Goal: Check status: Check status

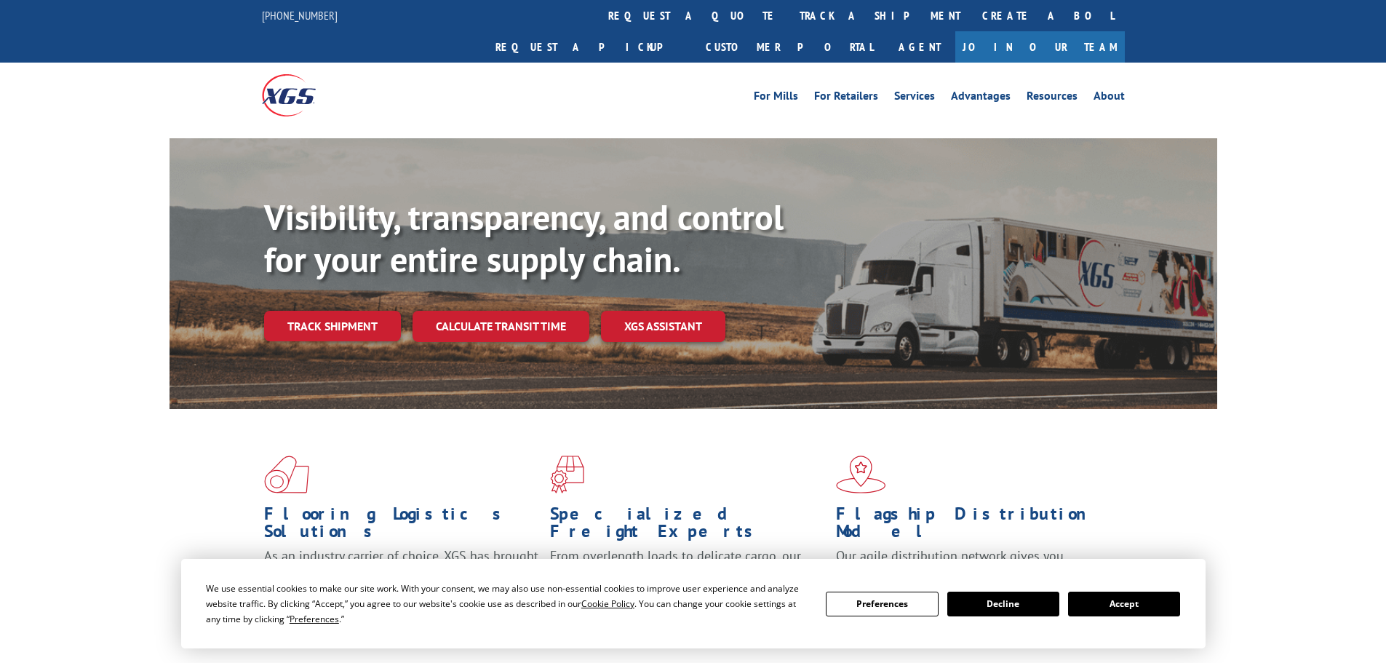
click at [308, 314] on div "Visibility, transparency, and control for your entire supply chain. Track shipm…" at bounding box center [740, 297] width 953 height 203
click at [307, 311] on link "Track shipment" at bounding box center [332, 326] width 137 height 31
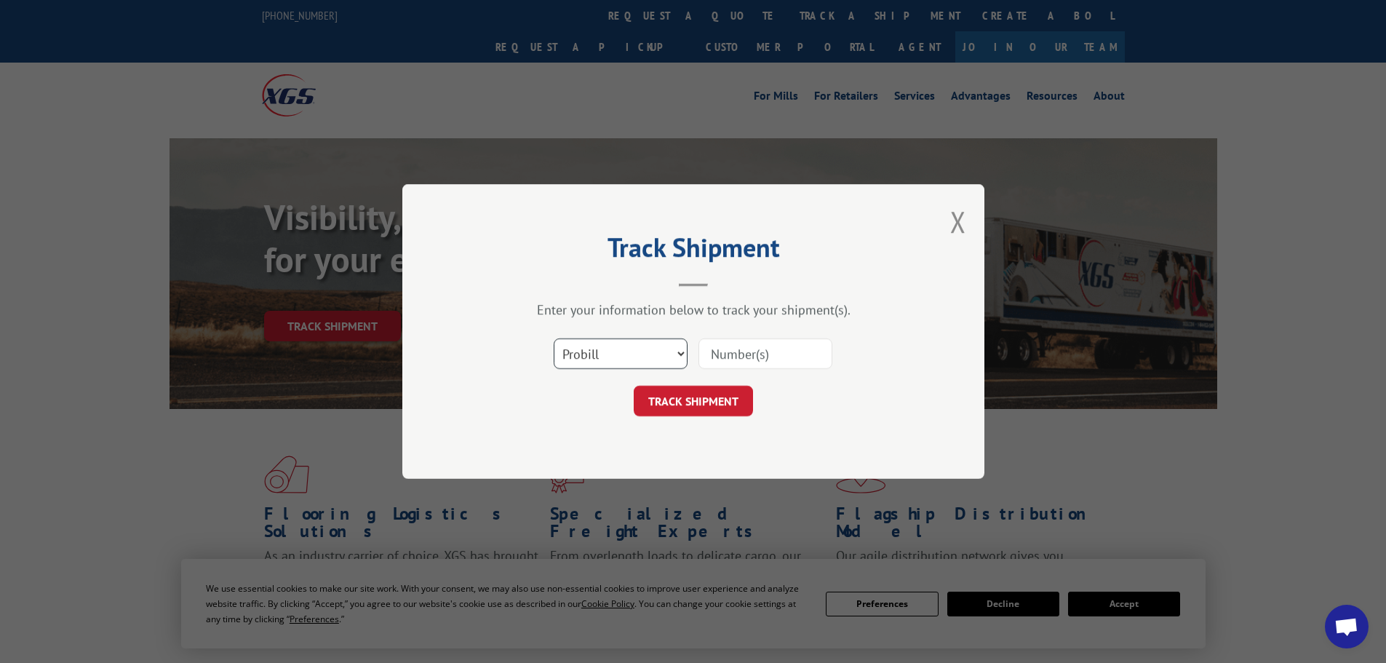
click at [583, 362] on select "Select category... Probill BOL PO" at bounding box center [621, 353] width 134 height 31
select select "bol"
click at [554, 338] on select "Select category... Probill BOL PO" at bounding box center [621, 353] width 134 height 31
click at [722, 351] on input at bounding box center [765, 353] width 134 height 31
paste input "7074956"
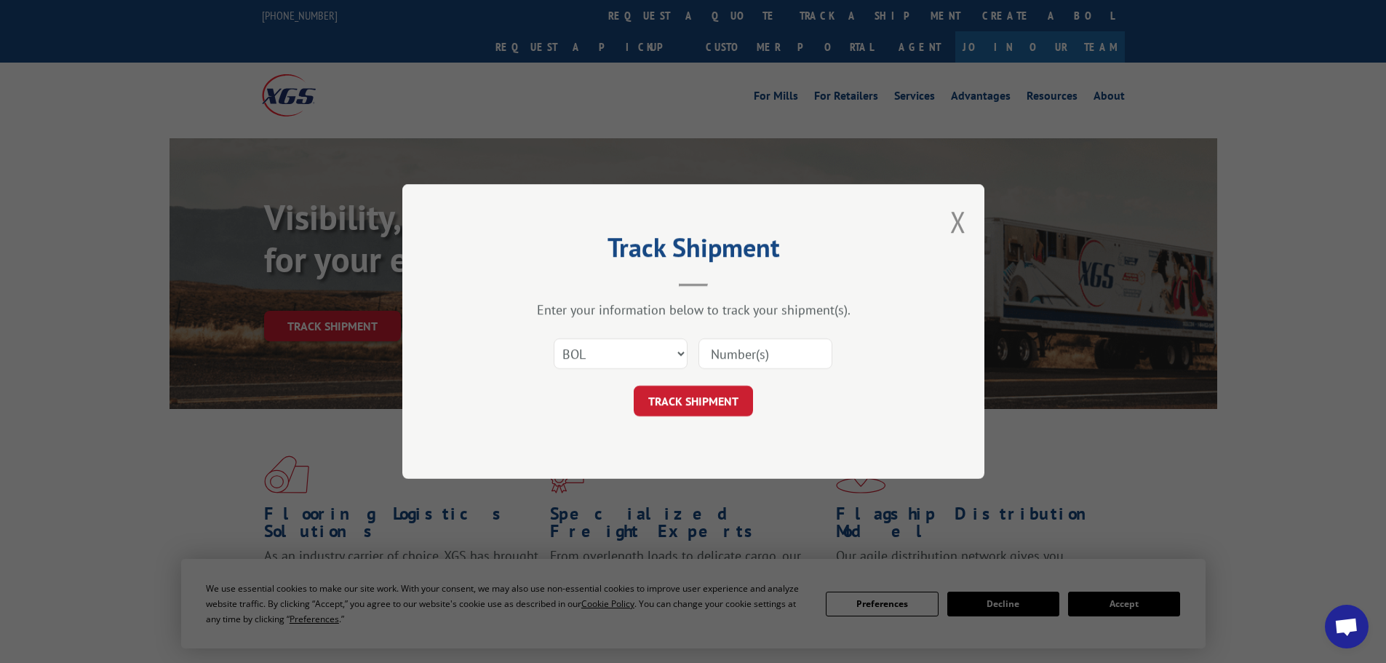
type input "7074956"
click button "TRACK SHIPMENT" at bounding box center [693, 401] width 119 height 31
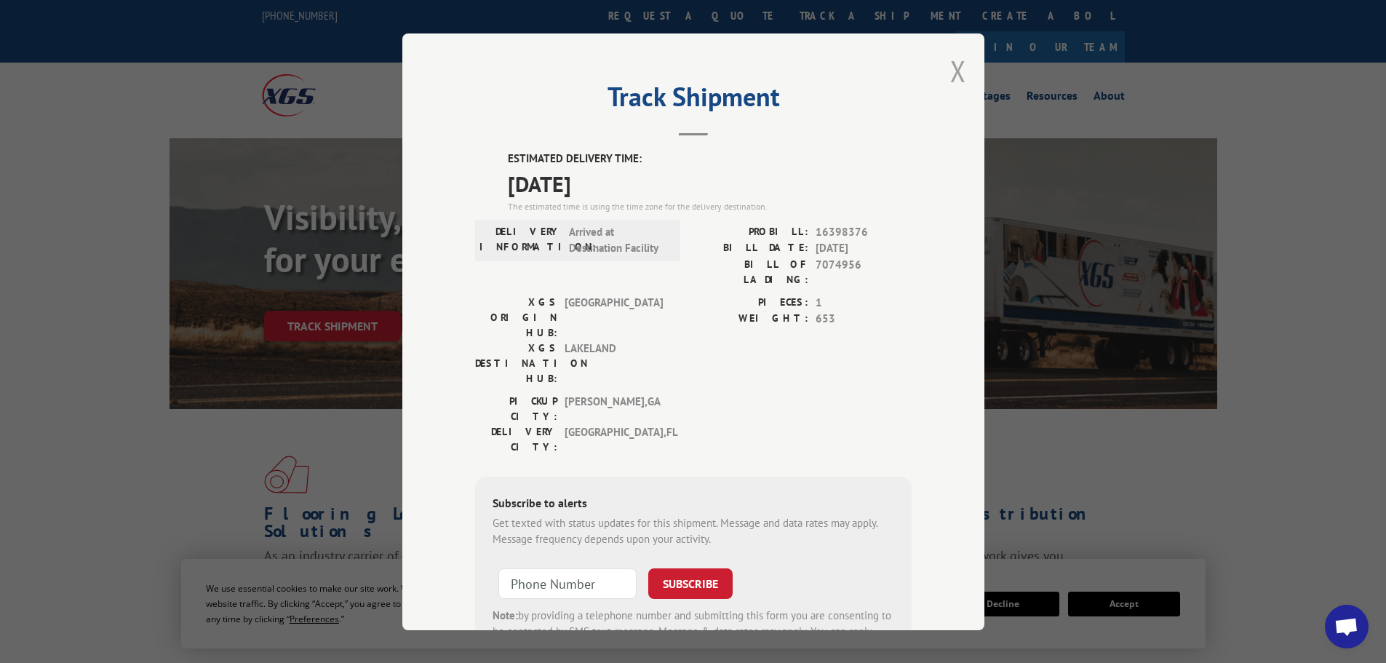
click at [950, 72] on button "Close modal" at bounding box center [958, 71] width 16 height 39
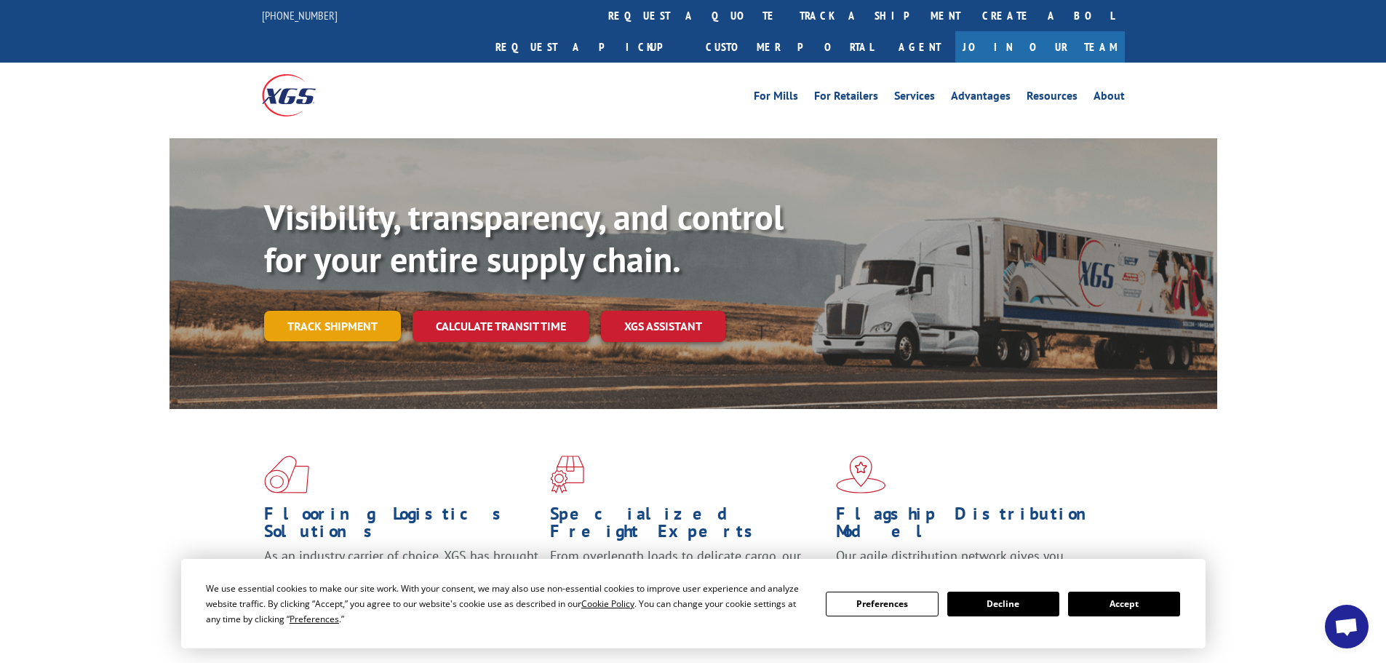
click at [356, 311] on link "Track shipment" at bounding box center [332, 326] width 137 height 31
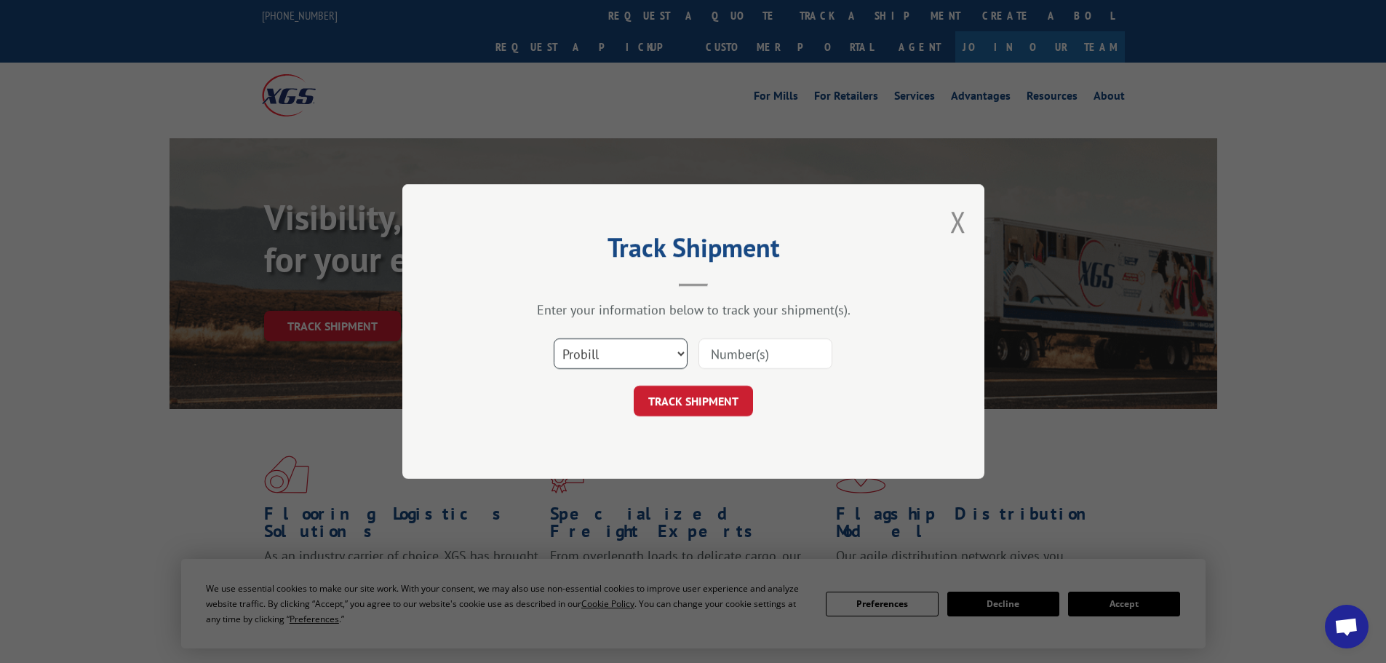
click at [639, 361] on select "Select category... Probill BOL PO" at bounding box center [621, 353] width 134 height 31
click at [754, 356] on input at bounding box center [765, 353] width 134 height 31
drag, startPoint x: 637, startPoint y: 365, endPoint x: 625, endPoint y: 368, distance: 12.0
click at [637, 365] on select "Select category... Probill BOL PO" at bounding box center [621, 353] width 134 height 31
select select "bol"
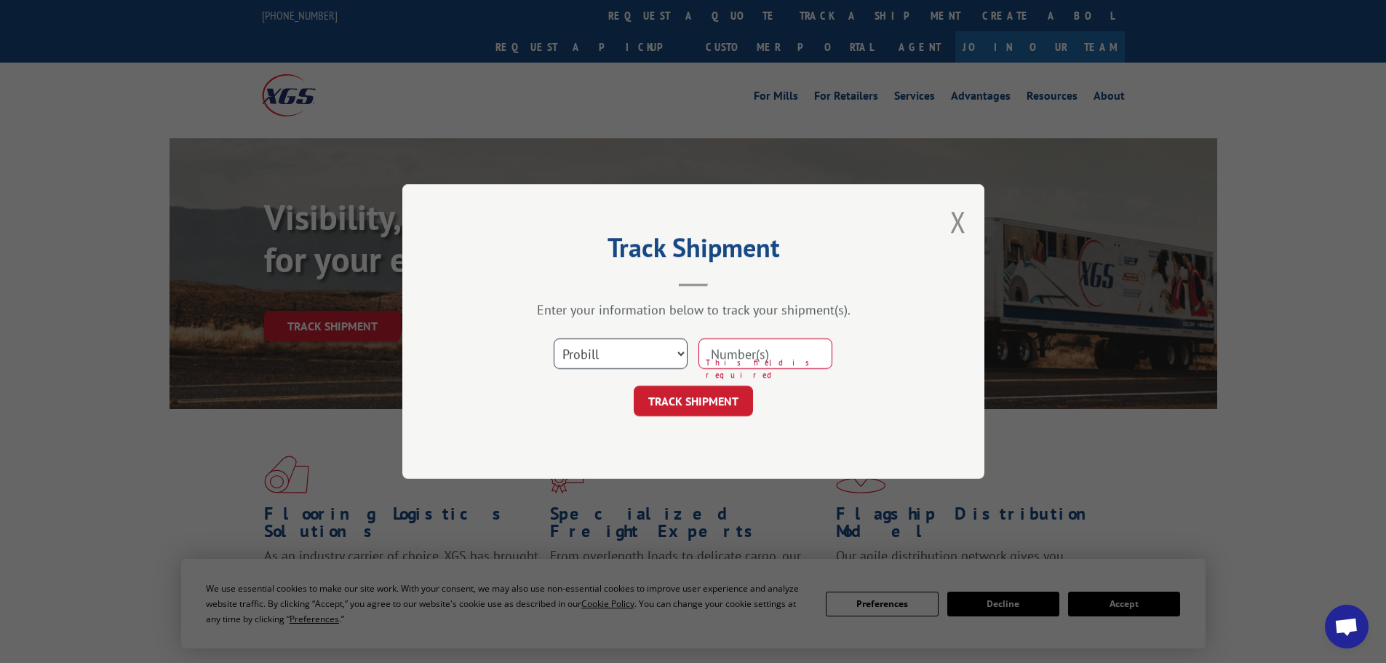
click at [554, 338] on select "Select category... Probill BOL PO" at bounding box center [621, 353] width 134 height 31
drag, startPoint x: 772, startPoint y: 352, endPoint x: 780, endPoint y: 346, distance: 9.9
click at [772, 352] on input at bounding box center [765, 353] width 134 height 31
paste input "7074956"
type input "7074956"
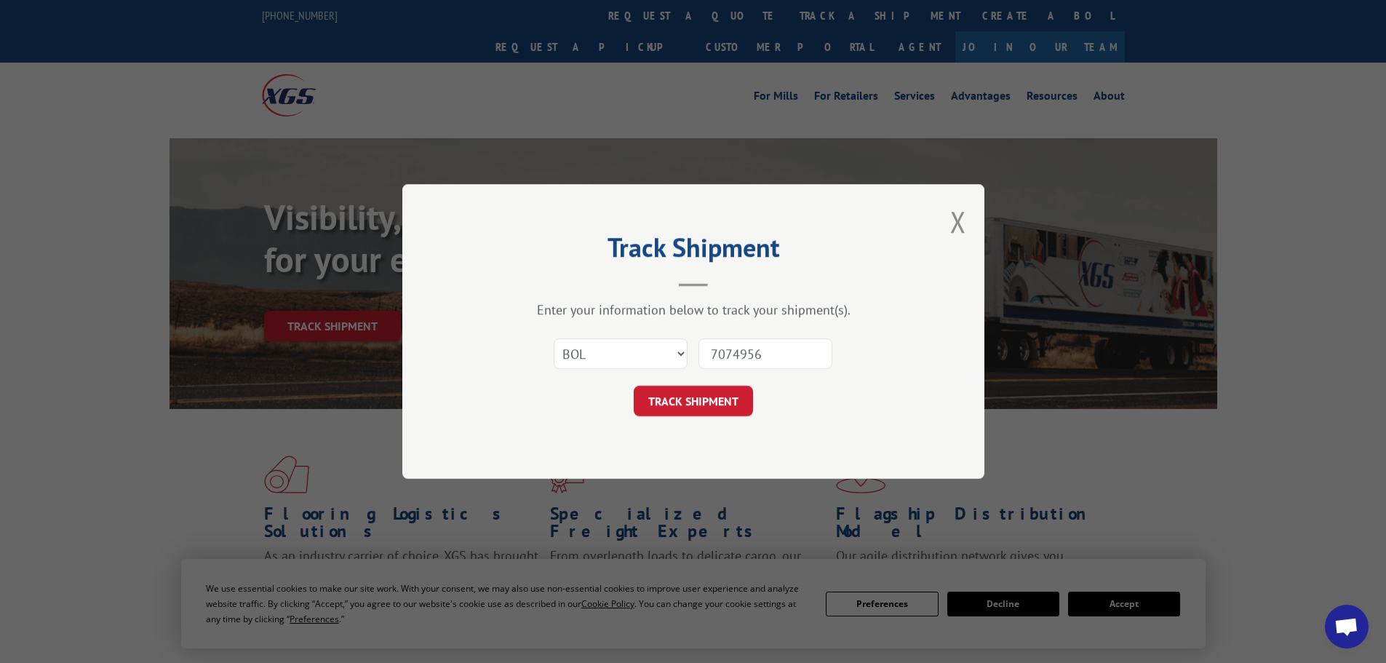
click button "TRACK SHIPMENT" at bounding box center [693, 401] width 119 height 31
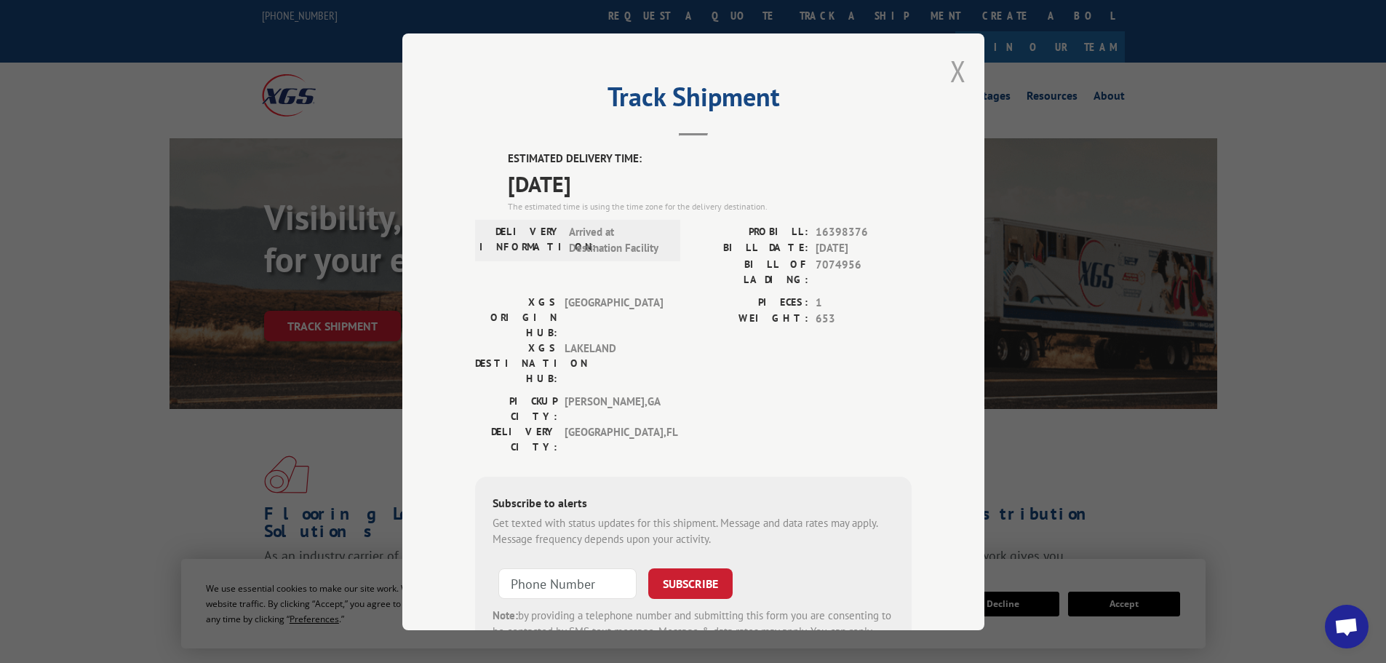
click at [957, 77] on button "Close modal" at bounding box center [958, 71] width 16 height 39
